Goal: Information Seeking & Learning: Learn about a topic

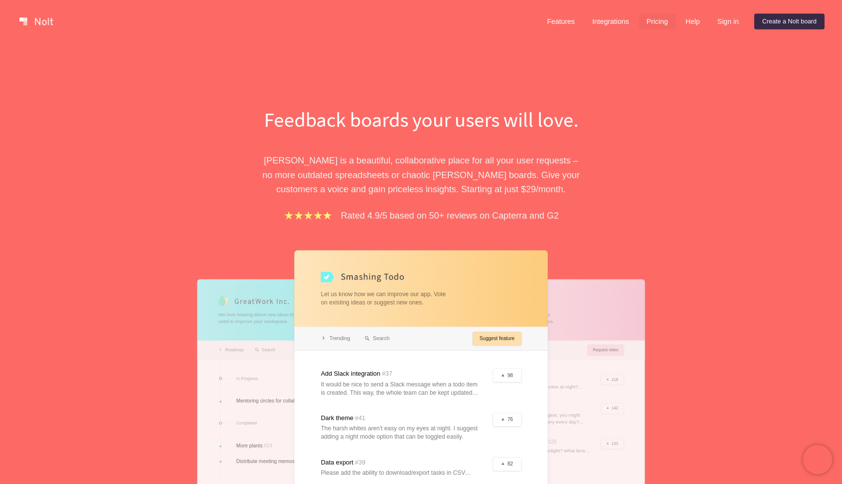
click at [653, 19] on link "Pricing" at bounding box center [657, 22] width 37 height 16
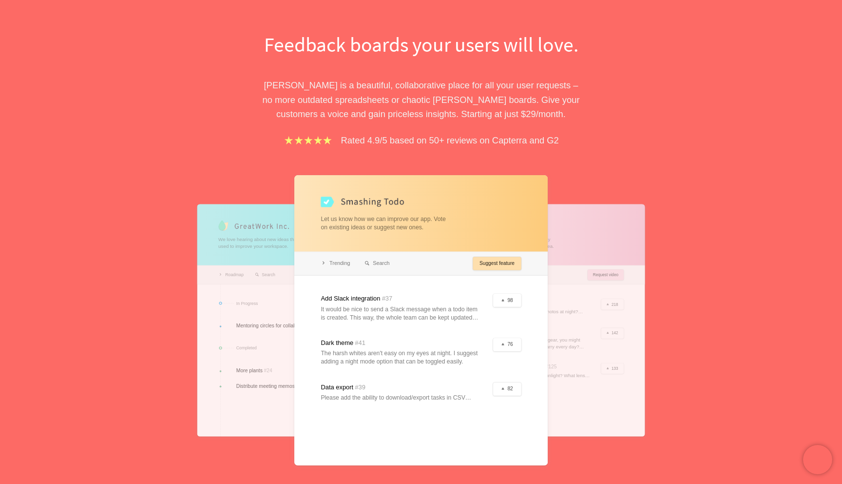
scroll to position [81, 0]
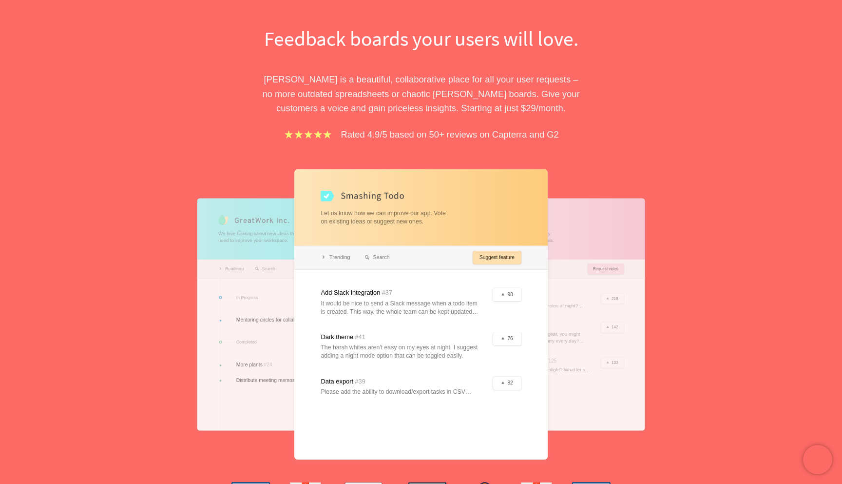
click at [117, 213] on div "Feedback boards your users will love. [PERSON_NAME] is a beautiful, collaborati…" at bounding box center [421, 249] width 842 height 574
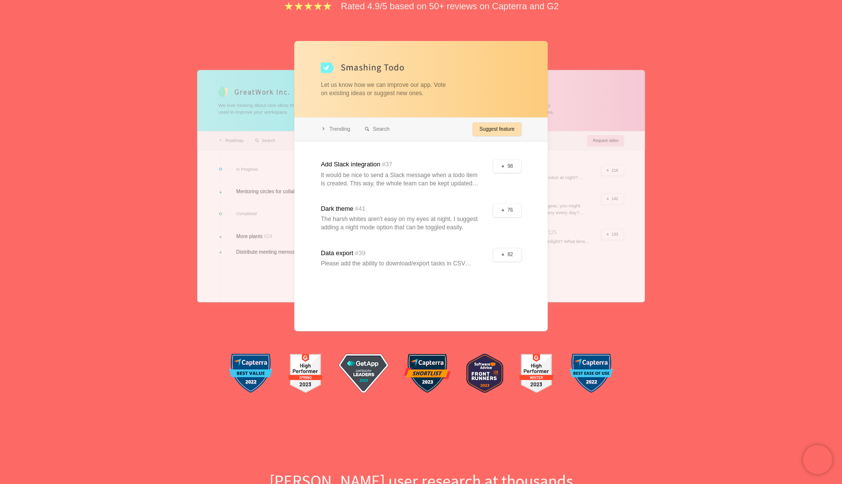
scroll to position [0, 0]
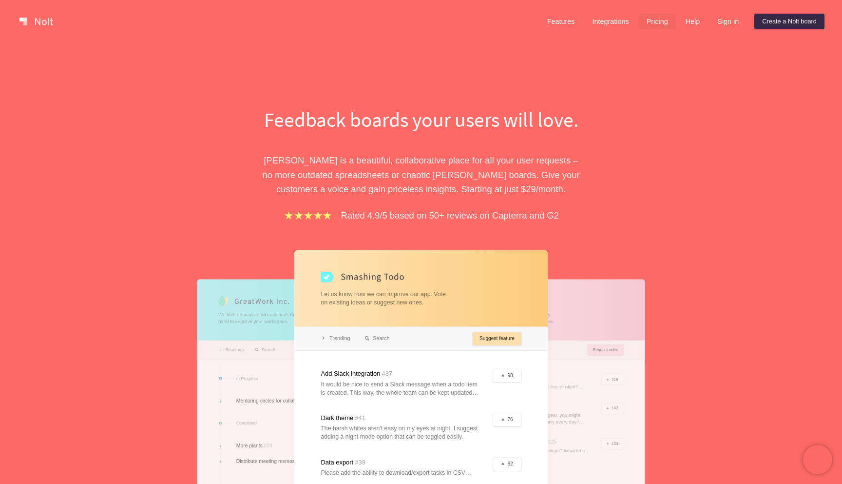
click at [658, 18] on link "Pricing" at bounding box center [657, 22] width 37 height 16
